Goal: Check status: Check status

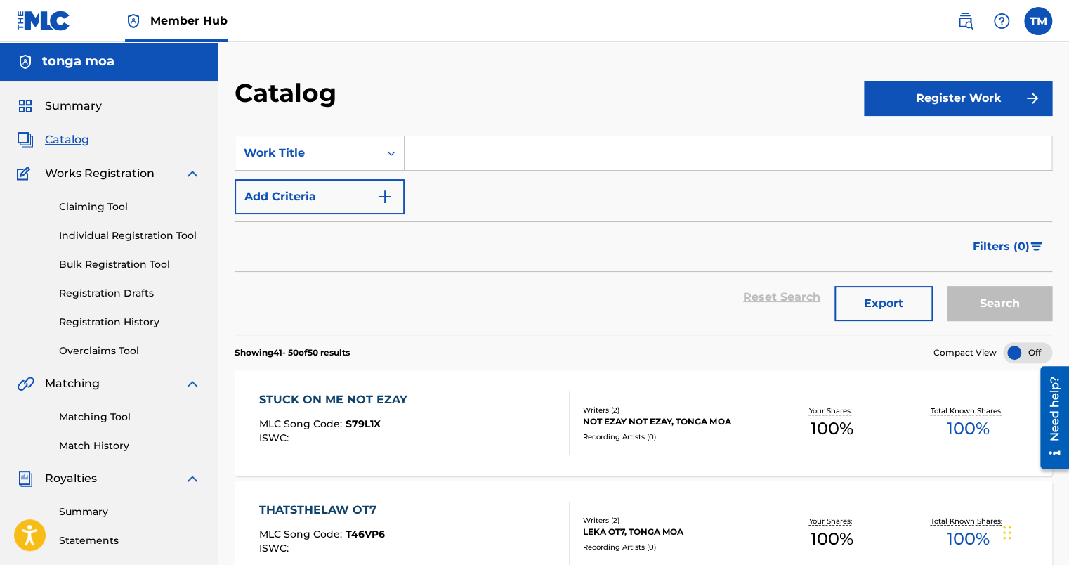
click at [67, 141] on span "Catalog" at bounding box center [67, 139] width 44 height 17
click at [193, 171] on img at bounding box center [192, 173] width 17 height 17
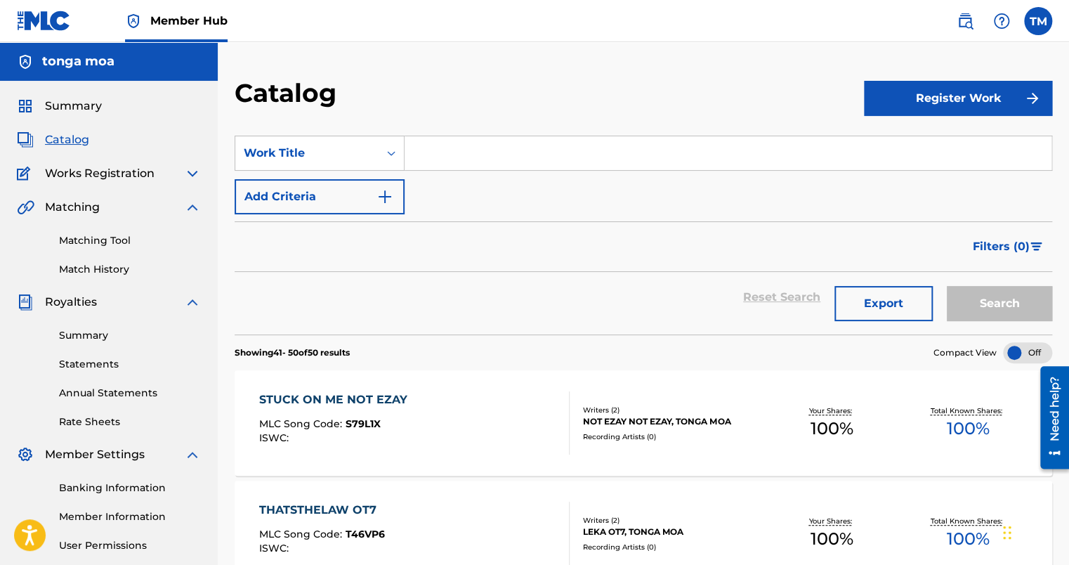
click at [193, 305] on img at bounding box center [192, 302] width 17 height 17
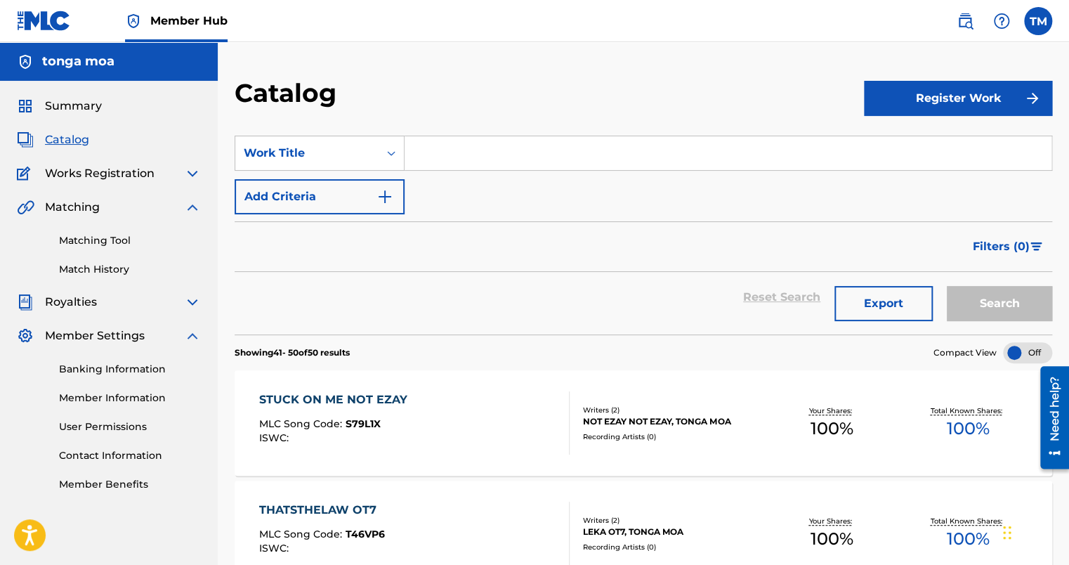
click at [80, 300] on span "Royalties" at bounding box center [71, 302] width 52 height 17
click at [60, 111] on span "Summary" at bounding box center [73, 106] width 57 height 17
